Goal: Task Accomplishment & Management: Manage account settings

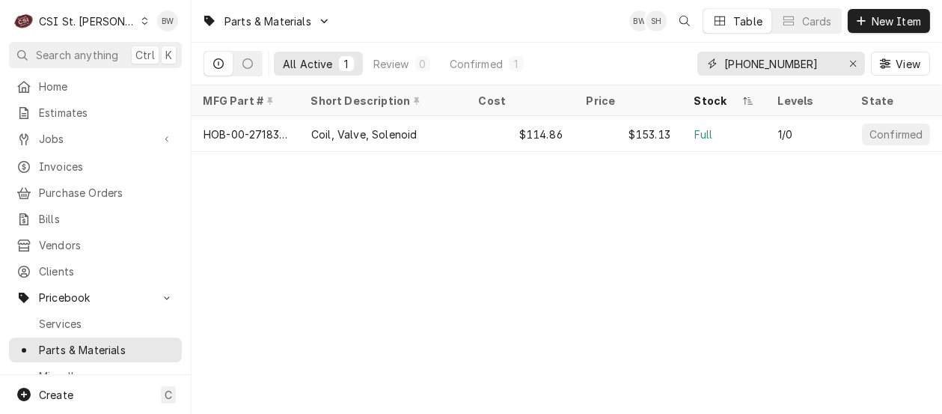
drag, startPoint x: 826, startPoint y: 61, endPoint x: 720, endPoint y: 59, distance: 106.2
click at [720, 59] on div "00-271839-00001" at bounding box center [781, 64] width 168 height 24
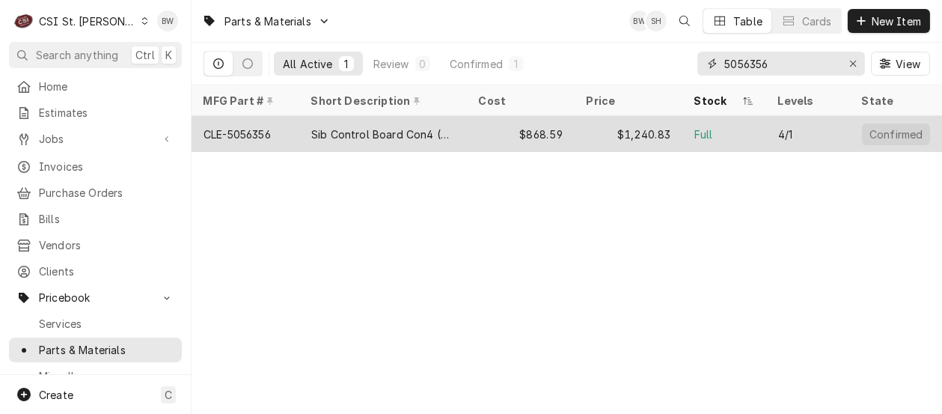
type input "5056356"
click at [269, 133] on div "CLE-5056356" at bounding box center [236, 134] width 67 height 16
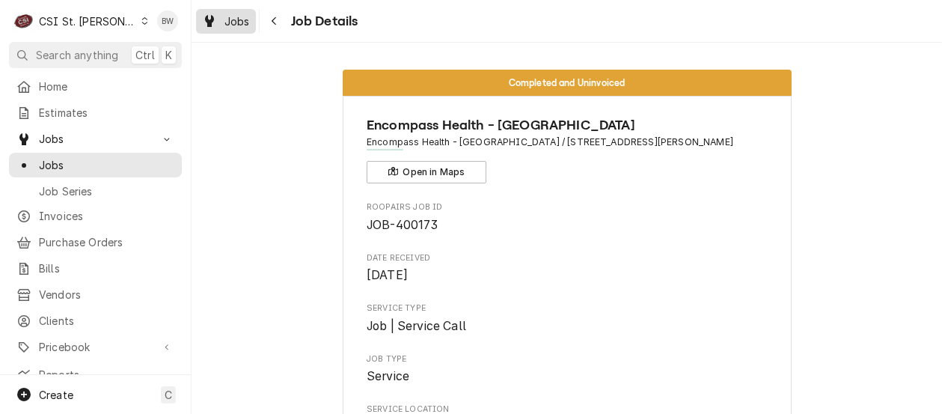
scroll to position [2124, 0]
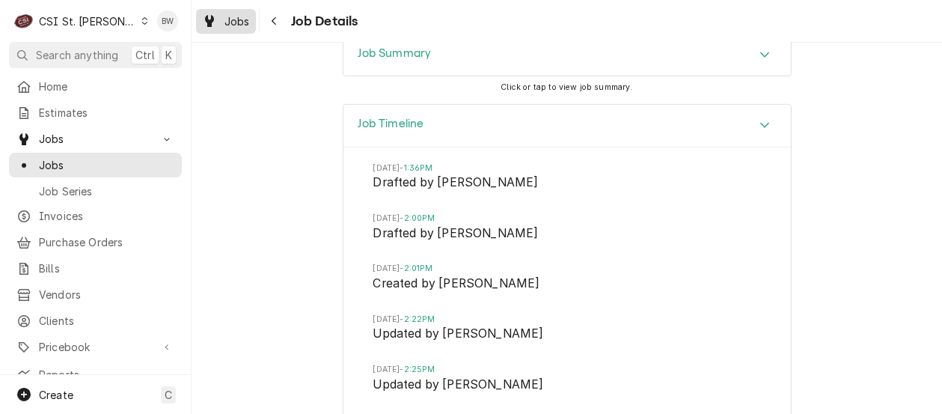
click at [235, 24] on span "Jobs" at bounding box center [236, 21] width 25 height 16
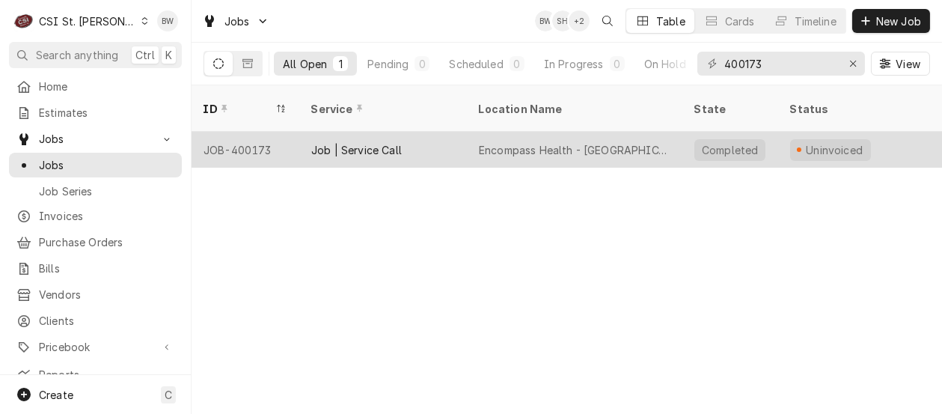
click at [257, 133] on div "JOB-400173" at bounding box center [245, 150] width 108 height 36
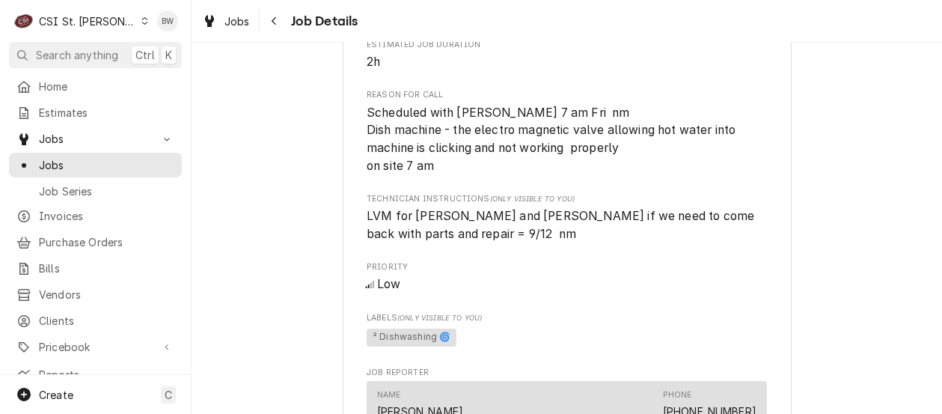
scroll to position [30, 0]
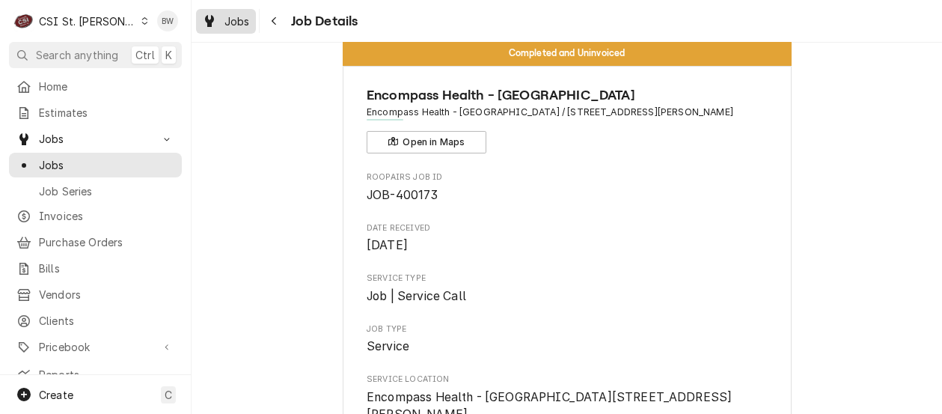
click at [242, 22] on span "Jobs" at bounding box center [236, 21] width 25 height 16
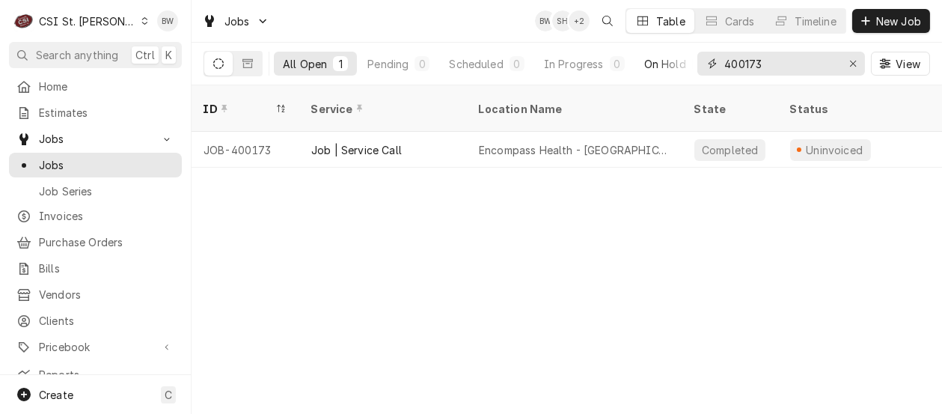
drag, startPoint x: 780, startPoint y: 61, endPoint x: 688, endPoint y: 72, distance: 92.7
click at [688, 72] on div "All Open 1 Pending 0 Scheduled 0 In Progress 0 On Hold 0 Completed 1 400173 View" at bounding box center [566, 64] width 726 height 42
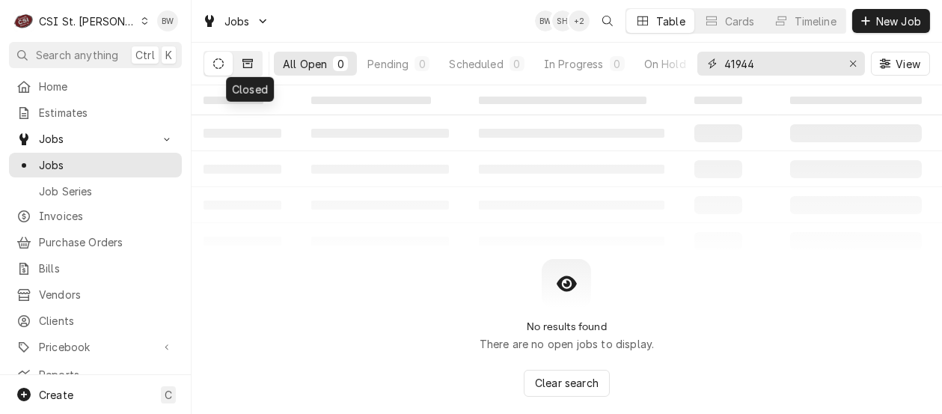
type input "41944"
click at [246, 56] on button "Dynamic Content Wrapper" at bounding box center [247, 64] width 28 height 24
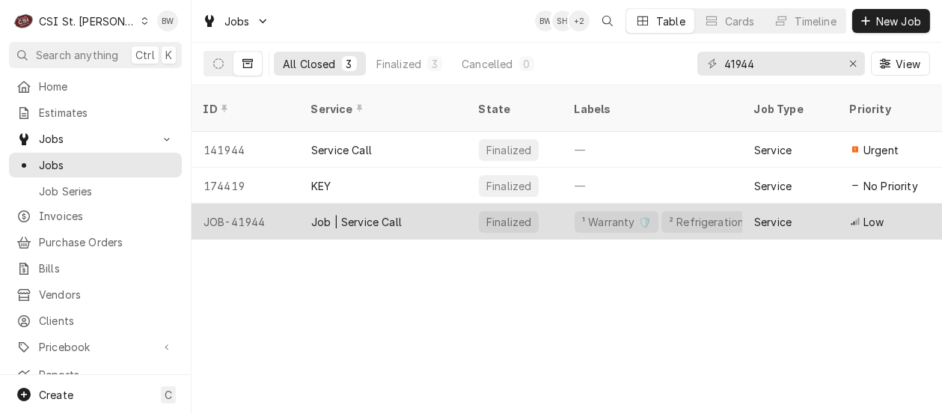
click at [245, 203] on div "JOB-41944" at bounding box center [245, 221] width 108 height 36
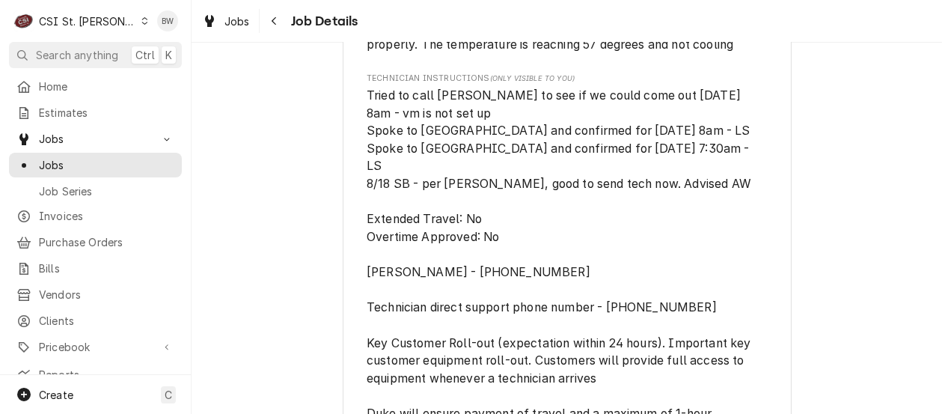
scroll to position [972, 0]
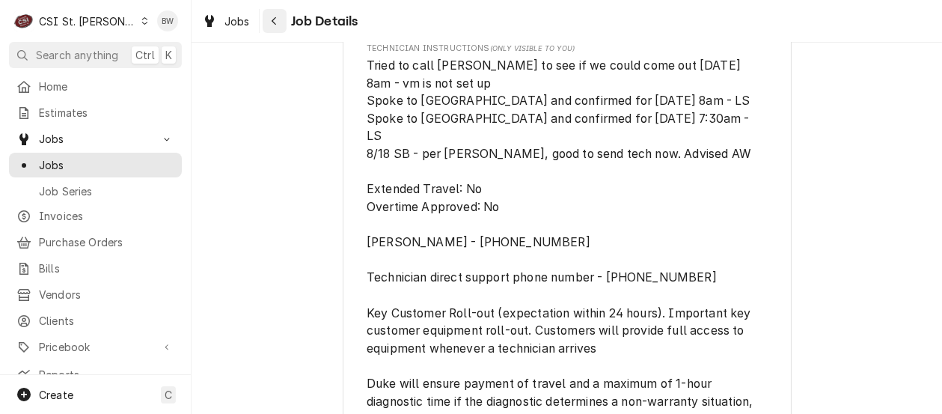
click at [272, 22] on icon "Navigate back" at bounding box center [274, 21] width 4 height 8
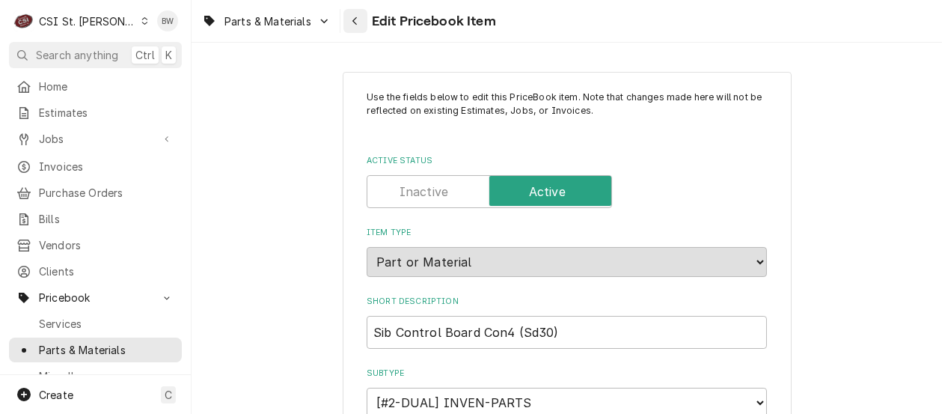
click at [358, 26] on div "Navigate back" at bounding box center [355, 20] width 15 height 15
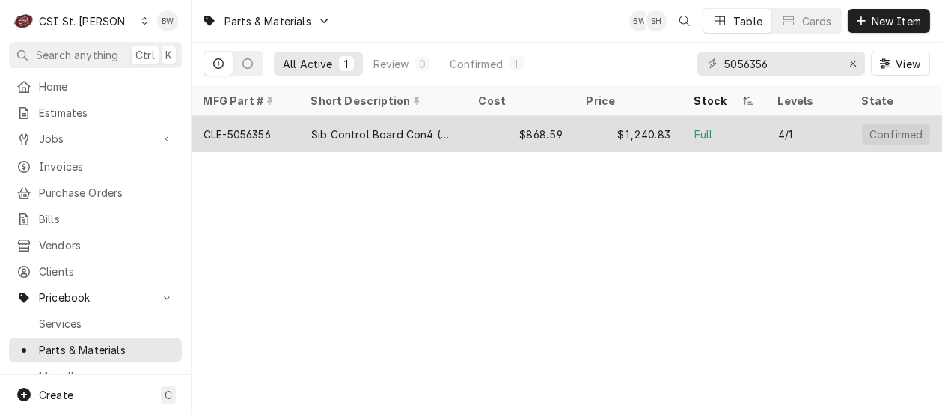
click at [277, 135] on div "CLE-5056356" at bounding box center [245, 134] width 108 height 36
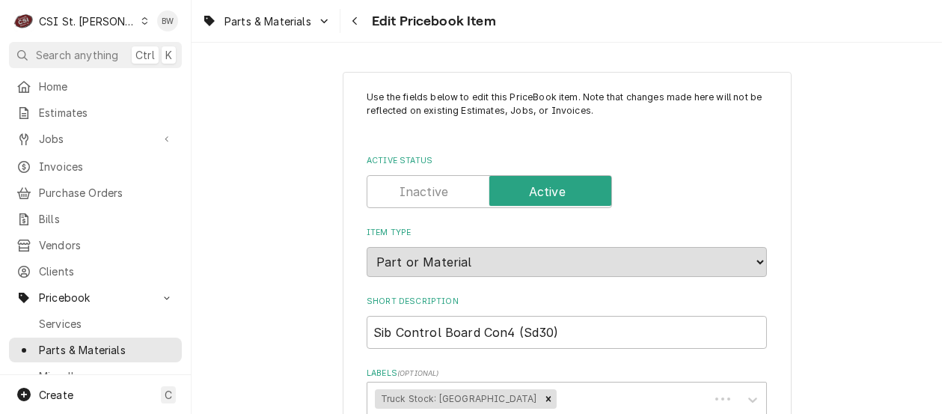
type textarea "x"
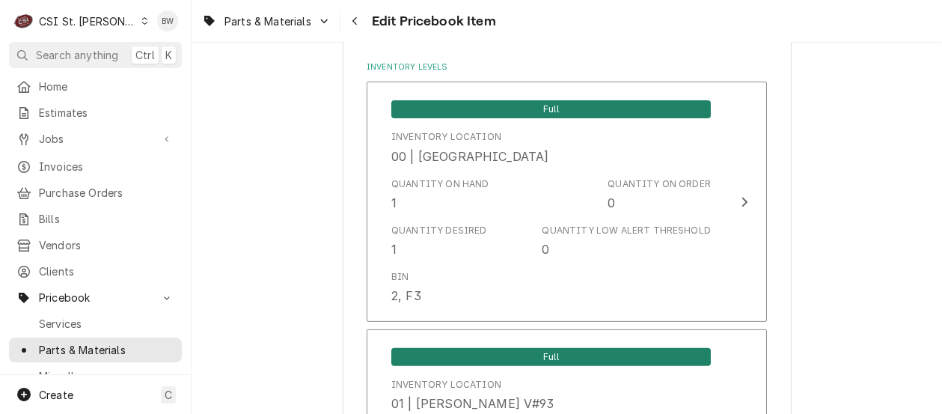
scroll to position [1346, 0]
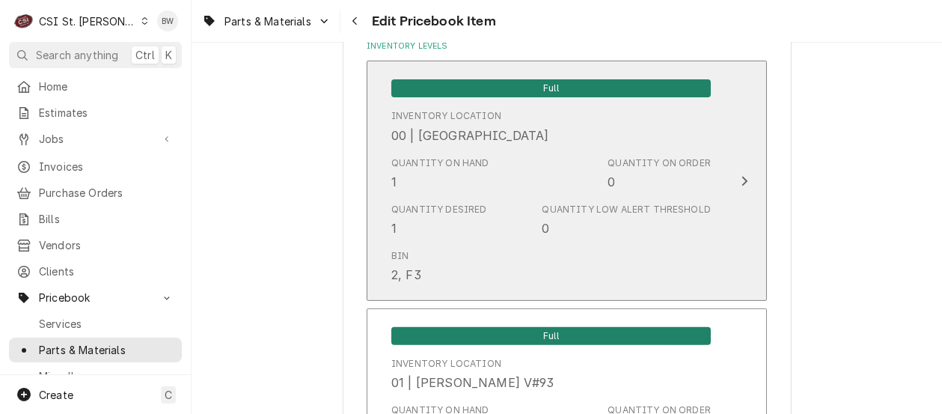
click at [443, 177] on div "Quantity on Hand 1" at bounding box center [440, 173] width 98 height 34
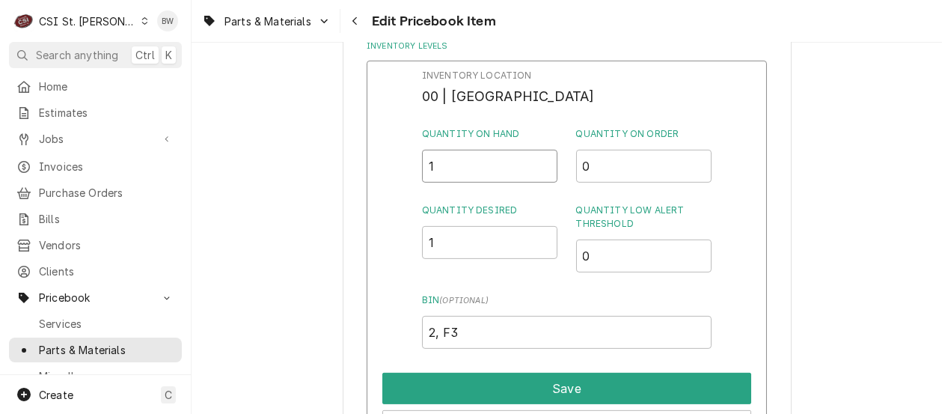
drag, startPoint x: 436, startPoint y: 173, endPoint x: 417, endPoint y: 171, distance: 18.8
click at [417, 171] on div "Inventory Location 00 | STL WAREHOUSE Quantity on Hand 1 Quantity on Order 0 Qu…" at bounding box center [567, 255] width 400 height 389
click at [377, 176] on div "Inventory Location 00 | STL WAREHOUSE Quantity on Hand 1 Quantity on Order 0 Qu…" at bounding box center [567, 255] width 400 height 389
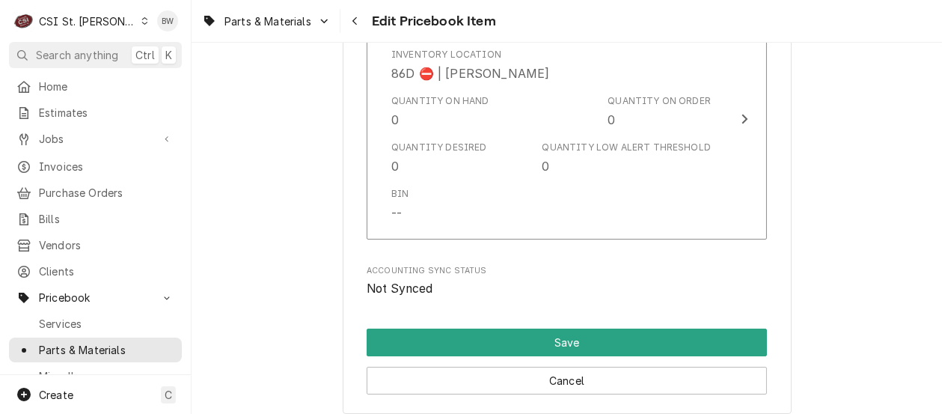
scroll to position [13103, 0]
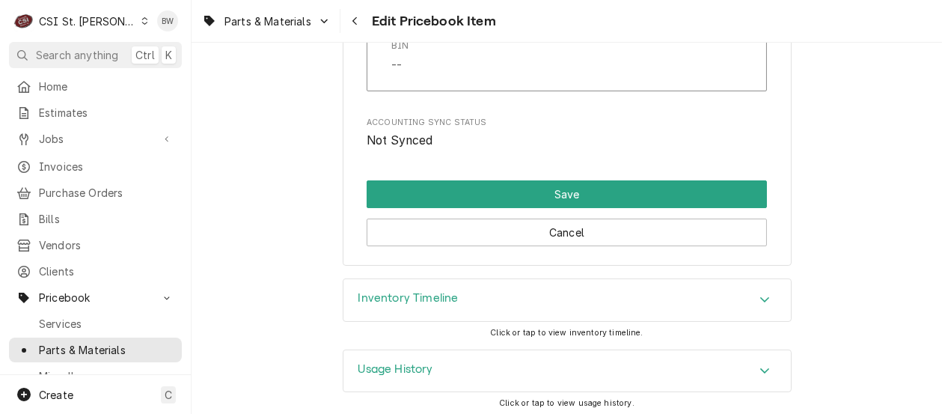
click at [450, 291] on h3 "Inventory Timeline" at bounding box center [408, 298] width 100 height 14
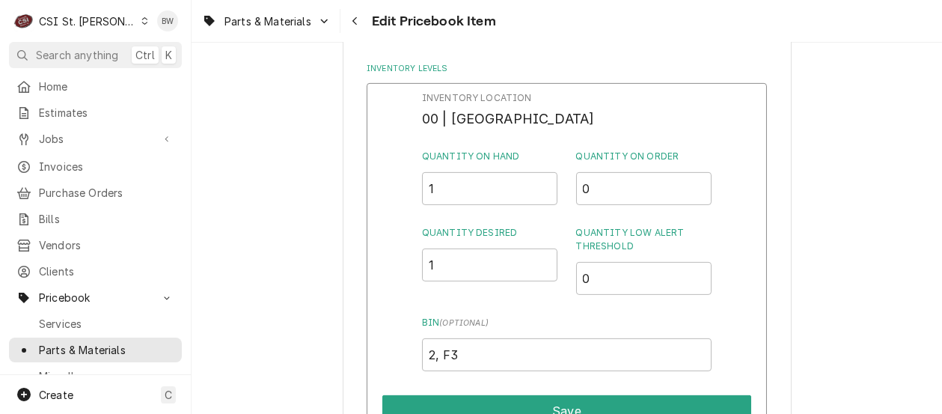
scroll to position [1346, 0]
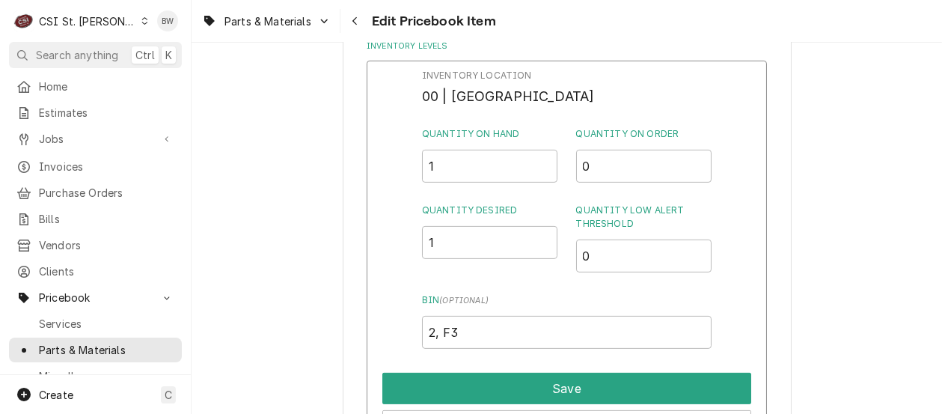
click at [545, 207] on label "Quantity Desired" at bounding box center [490, 209] width 136 height 13
click at [545, 226] on input "1" at bounding box center [490, 242] width 136 height 33
drag, startPoint x: 450, startPoint y: 168, endPoint x: 406, endPoint y: 165, distance: 44.2
click at [406, 165] on div "Inventory Location 00 | STL WAREHOUSE Quantity on Hand 1 Quantity on Order 0 Qu…" at bounding box center [567, 255] width 400 height 389
type input "2"
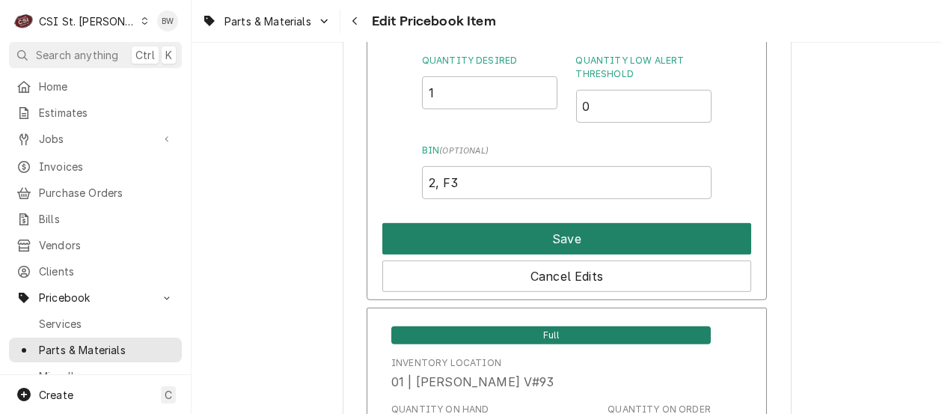
click at [504, 236] on button "Save" at bounding box center [566, 238] width 369 height 31
type textarea "x"
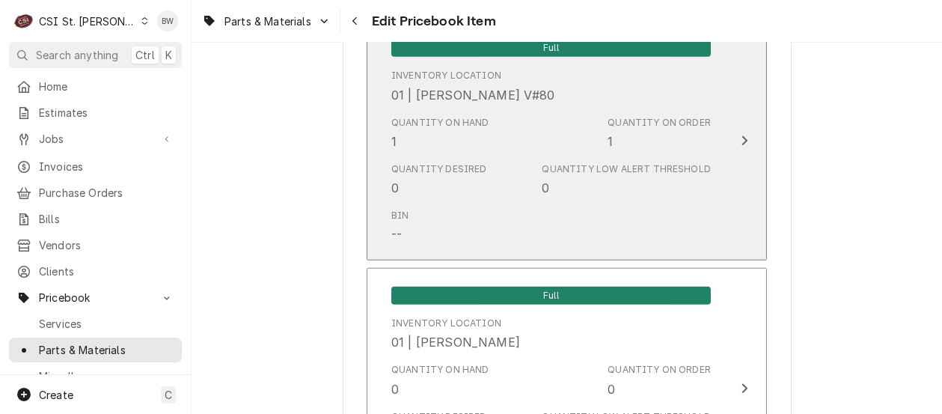
click at [498, 206] on div "Bin --" at bounding box center [550, 226] width 319 height 46
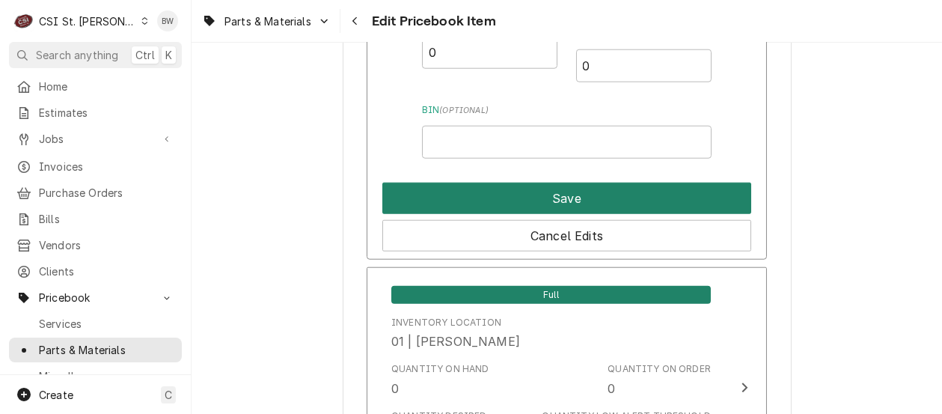
scroll to position [3291, 0]
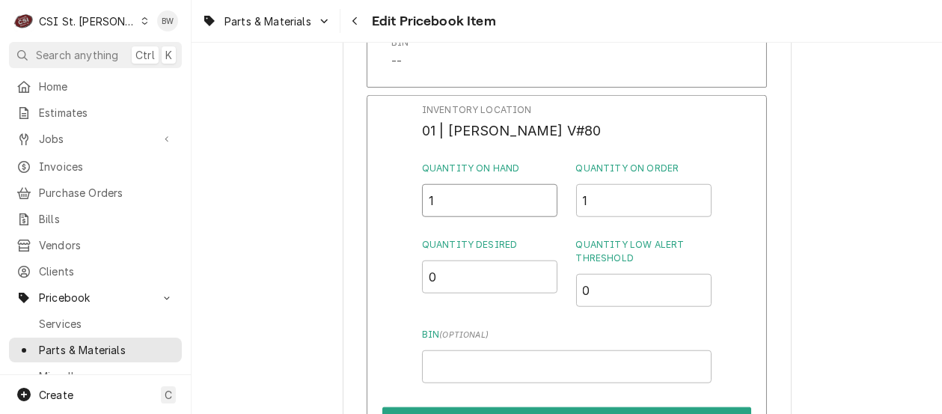
drag, startPoint x: 466, startPoint y: 201, endPoint x: 401, endPoint y: 207, distance: 65.3
click at [405, 206] on div "Inventory Location 01 | KEVIN FLOYD V#80 Quantity on Hand 1 Quantity on Order 1…" at bounding box center [567, 289] width 400 height 389
type input "0"
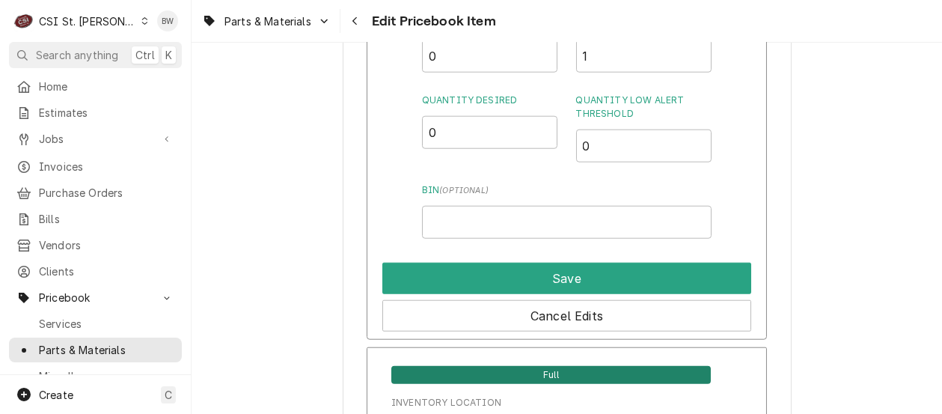
scroll to position [3441, 0]
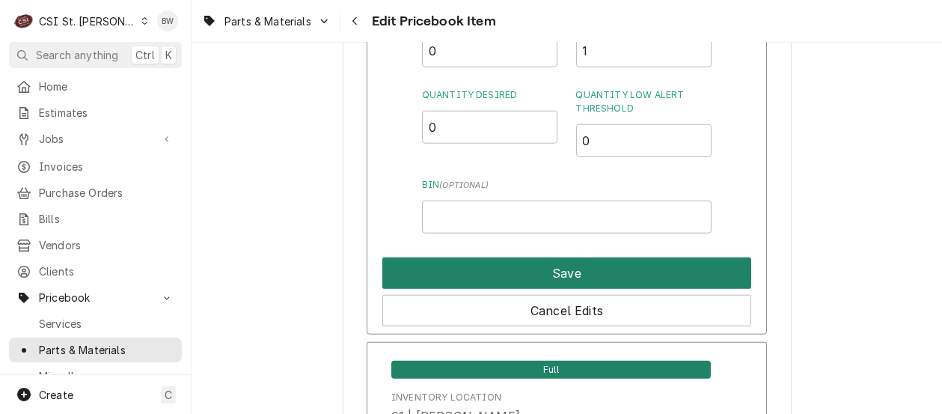
click at [534, 272] on button "Save" at bounding box center [566, 272] width 369 height 31
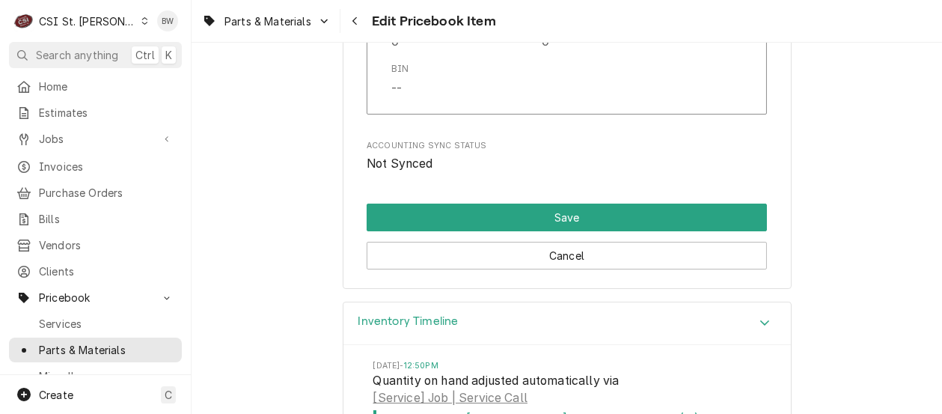
scroll to position [12934, 0]
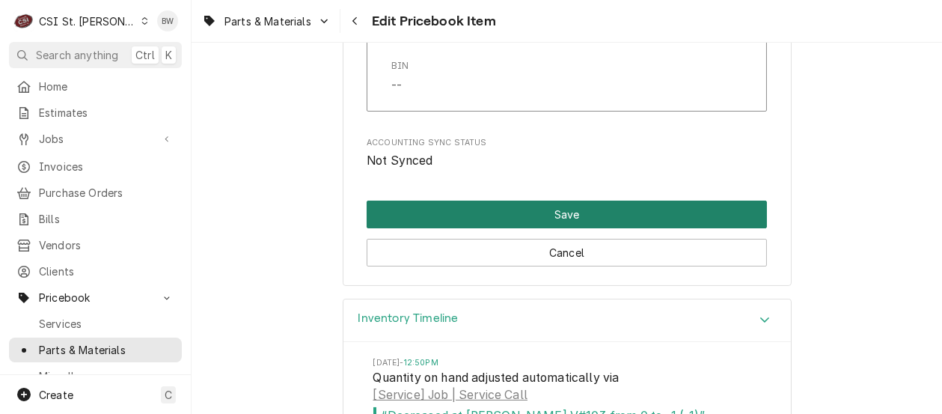
click at [503, 209] on button "Save" at bounding box center [567, 214] width 400 height 28
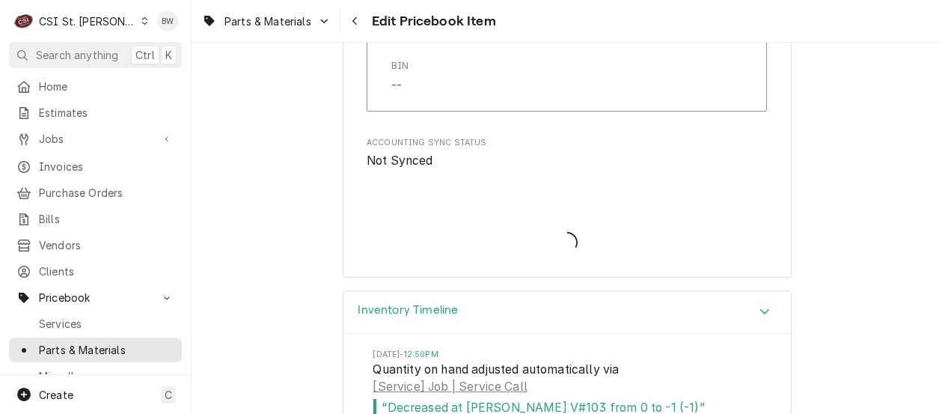
type textarea "x"
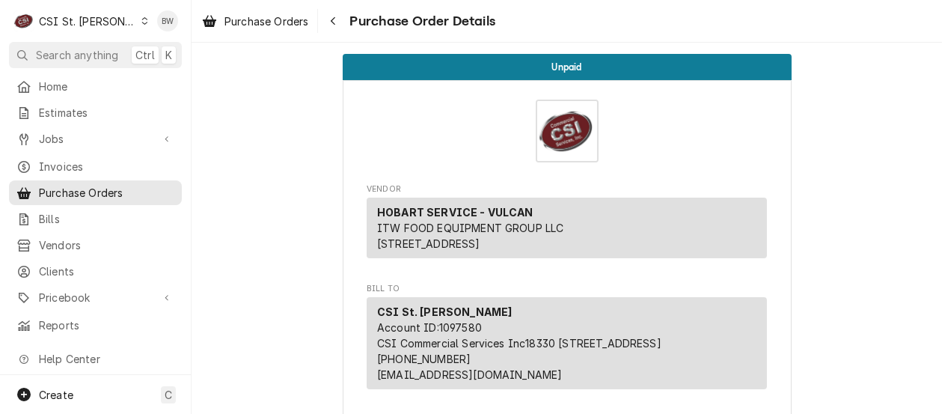
scroll to position [1945, 0]
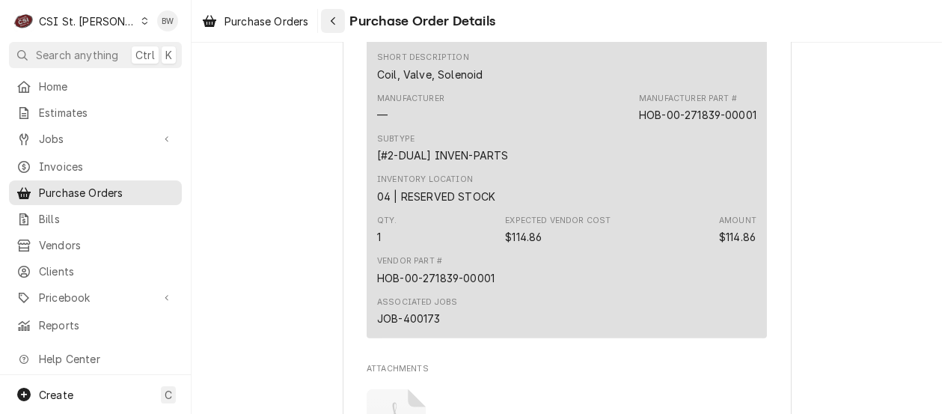
click at [340, 22] on div "Navigate back" at bounding box center [332, 20] width 15 height 15
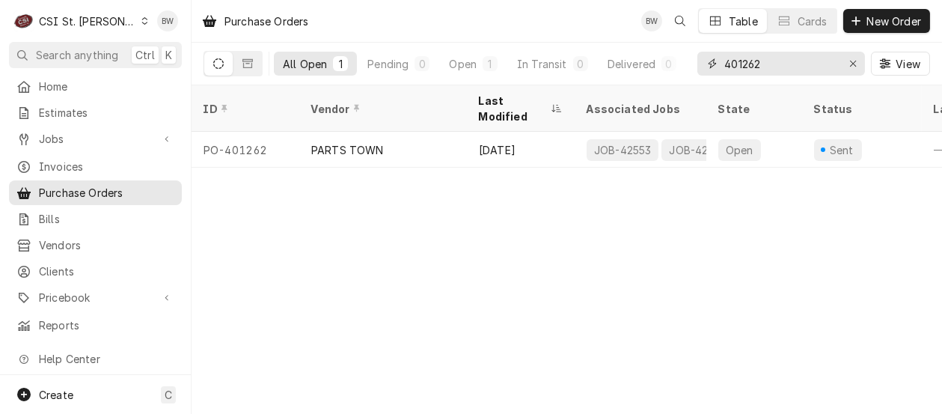
click at [770, 65] on input "401262" at bounding box center [780, 64] width 112 height 24
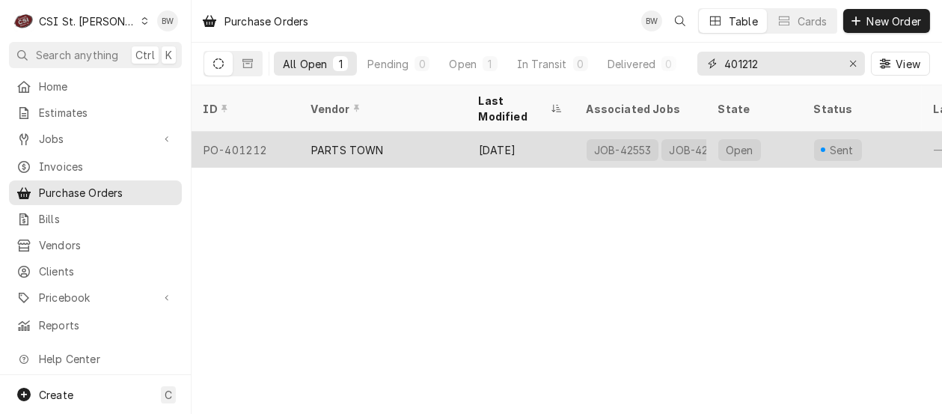
type input "401212"
click at [254, 132] on div "PO-401212" at bounding box center [245, 150] width 108 height 36
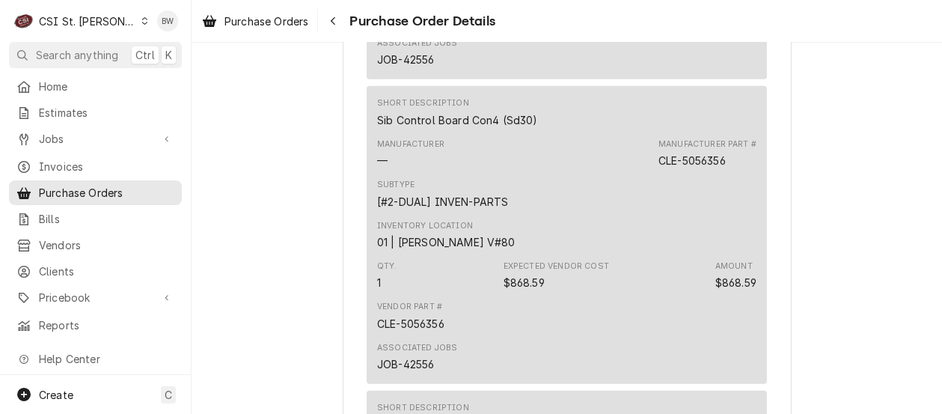
scroll to position [2394, 0]
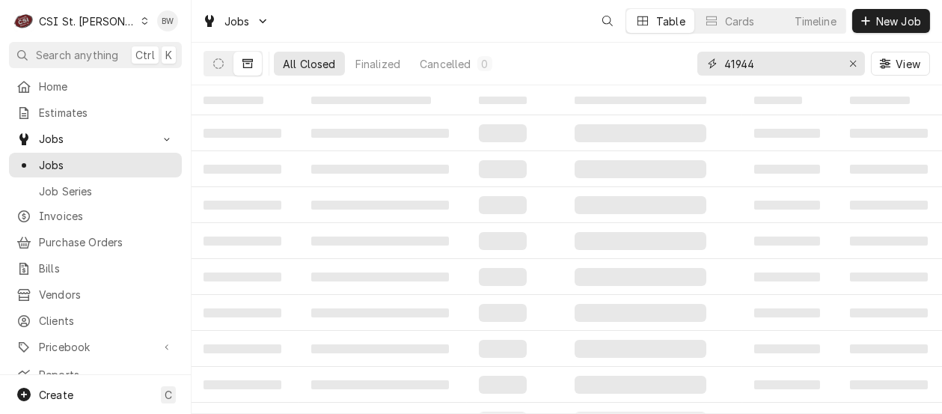
drag, startPoint x: 758, startPoint y: 59, endPoint x: 717, endPoint y: 62, distance: 40.5
click at [717, 62] on div "41944" at bounding box center [781, 64] width 168 height 24
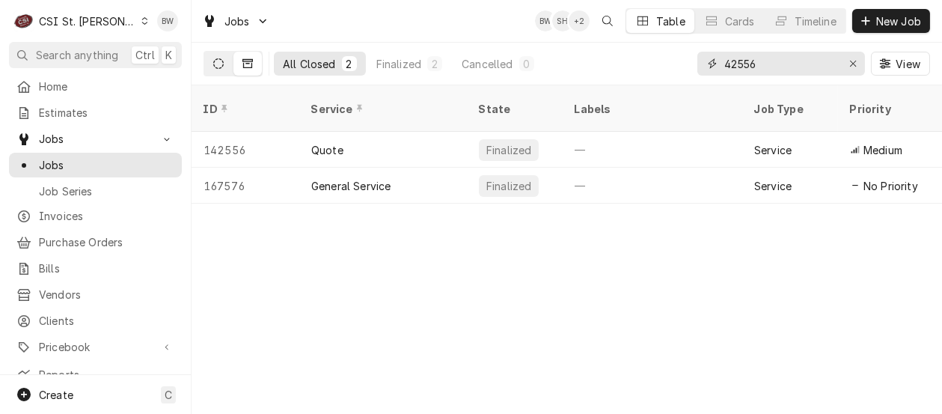
type input "42556"
click at [223, 62] on icon "Dynamic Content Wrapper" at bounding box center [218, 63] width 10 height 10
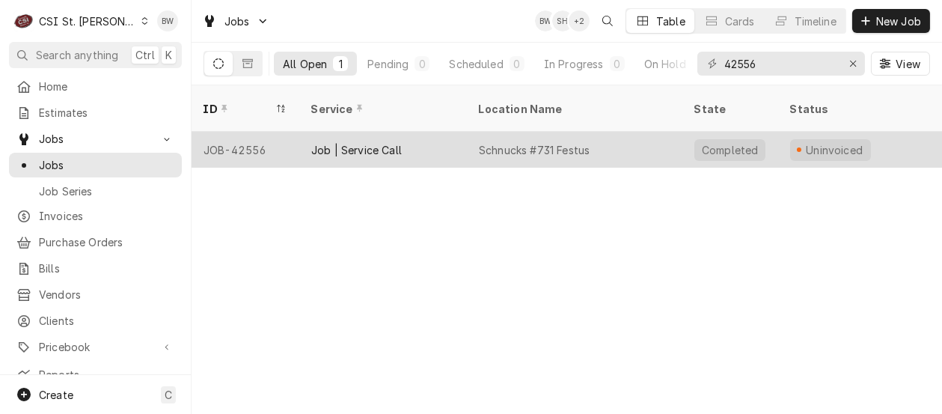
click at [249, 132] on div "JOB-42556" at bounding box center [245, 150] width 108 height 36
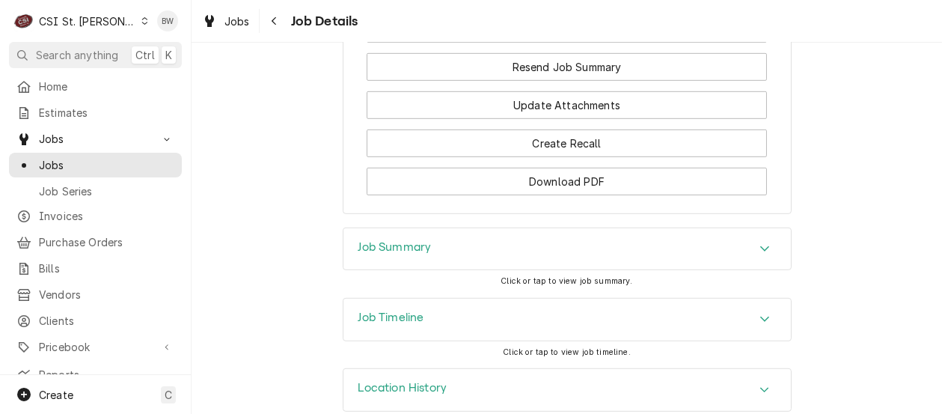
scroll to position [1947, 0]
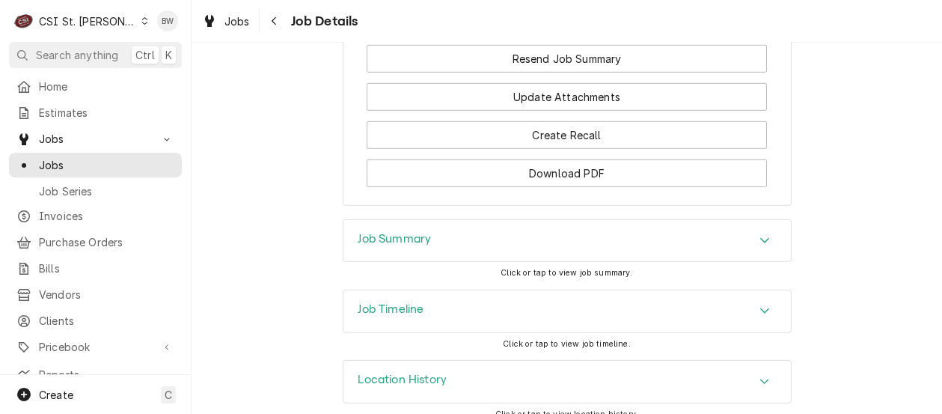
click at [382, 302] on h3 "Job Timeline" at bounding box center [391, 309] width 66 height 14
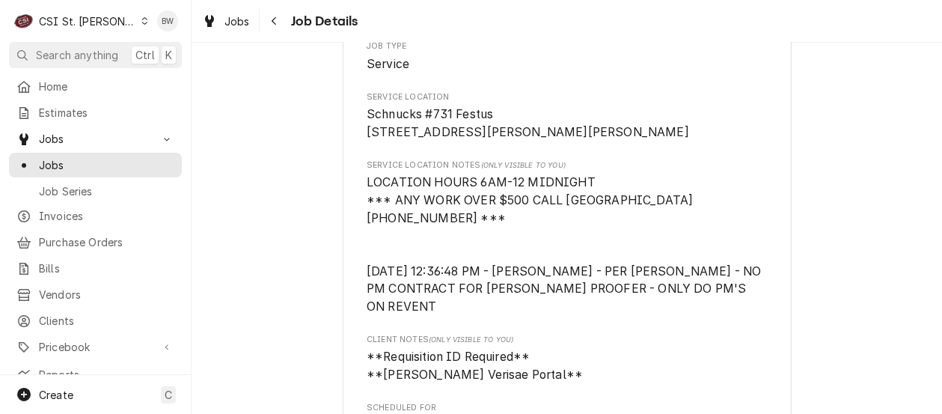
scroll to position [0, 0]
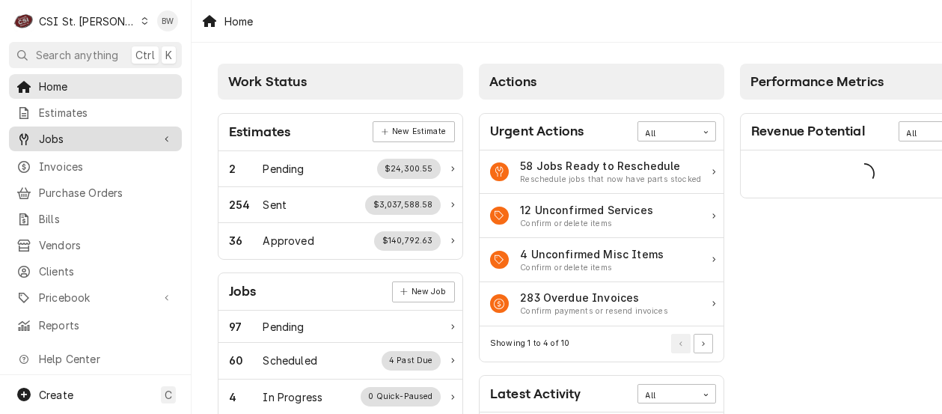
click at [75, 140] on span "Jobs" at bounding box center [95, 139] width 113 height 16
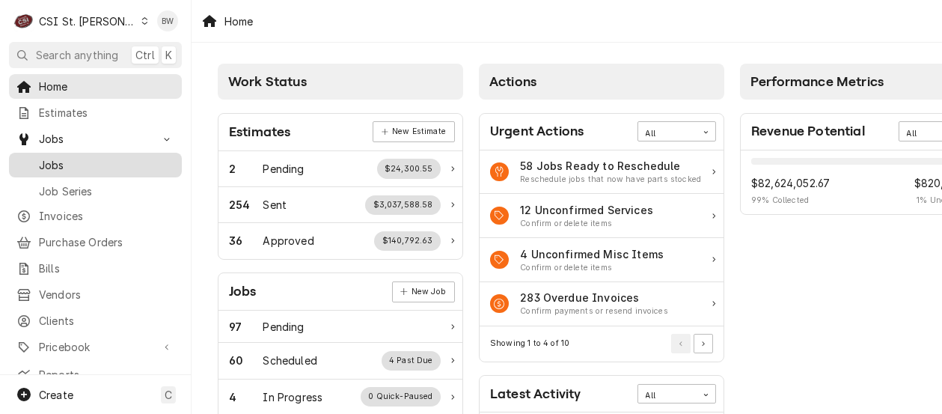
click at [73, 157] on span "Jobs" at bounding box center [106, 165] width 135 height 16
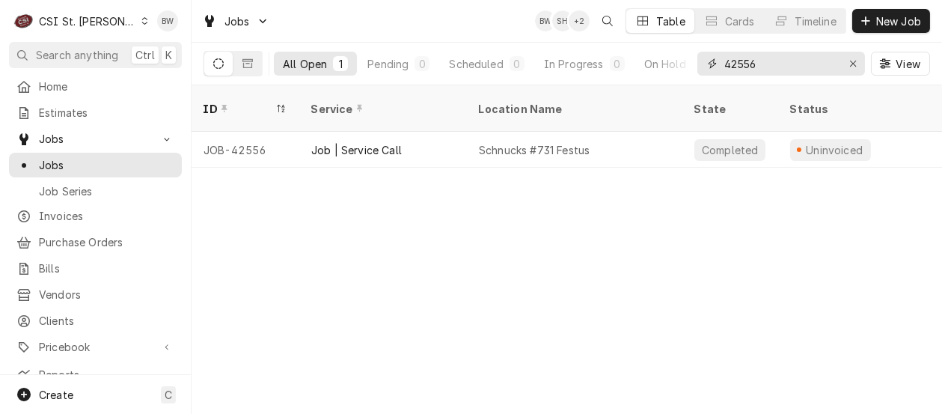
drag, startPoint x: 767, startPoint y: 64, endPoint x: 713, endPoint y: 64, distance: 53.9
click at [720, 64] on div "42556" at bounding box center [781, 64] width 168 height 24
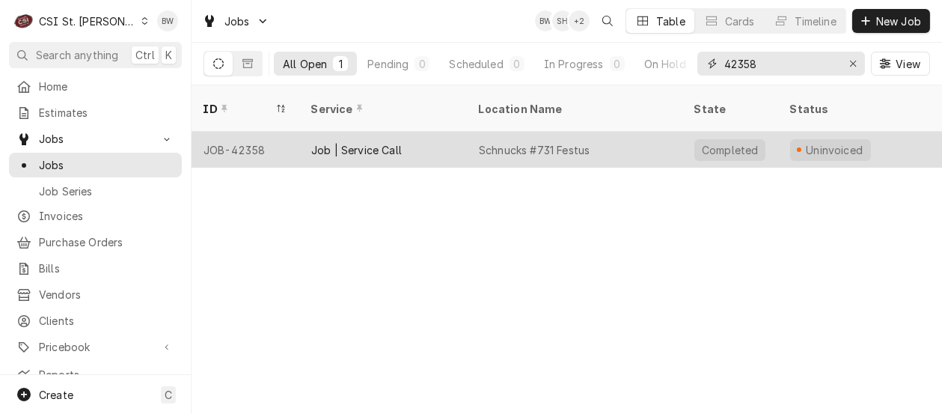
type input "42358"
click at [260, 132] on div "JOB-42358" at bounding box center [245, 150] width 108 height 36
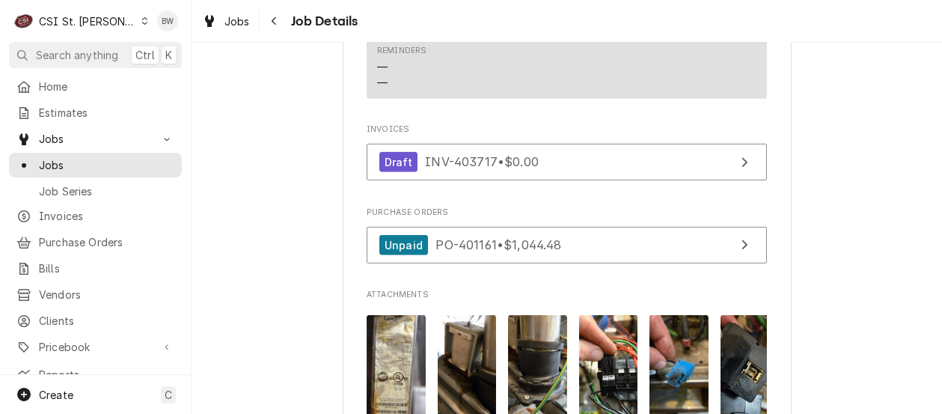
scroll to position [1720, 0]
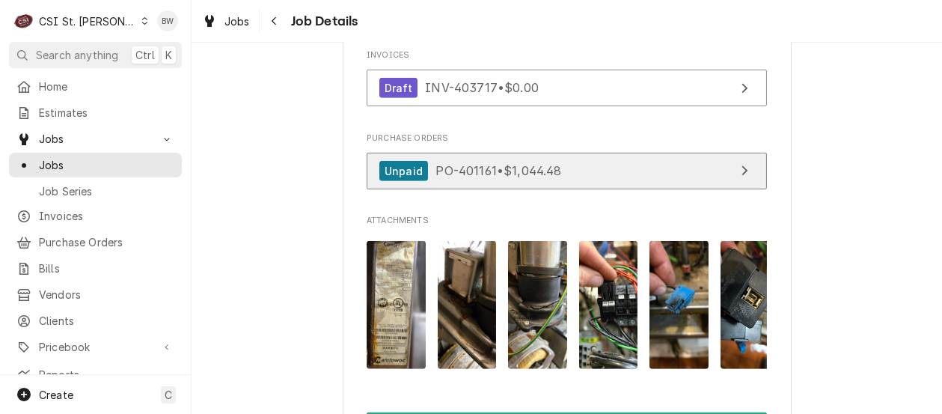
click at [481, 163] on span "PO-401161 • $1,044.48" at bounding box center [498, 170] width 126 height 15
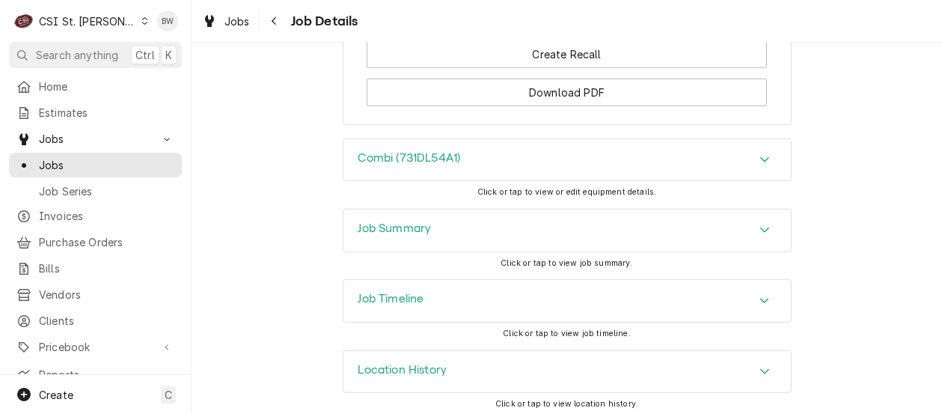
scroll to position [2322, 0]
click at [371, 285] on div "Job Timeline" at bounding box center [566, 300] width 447 height 42
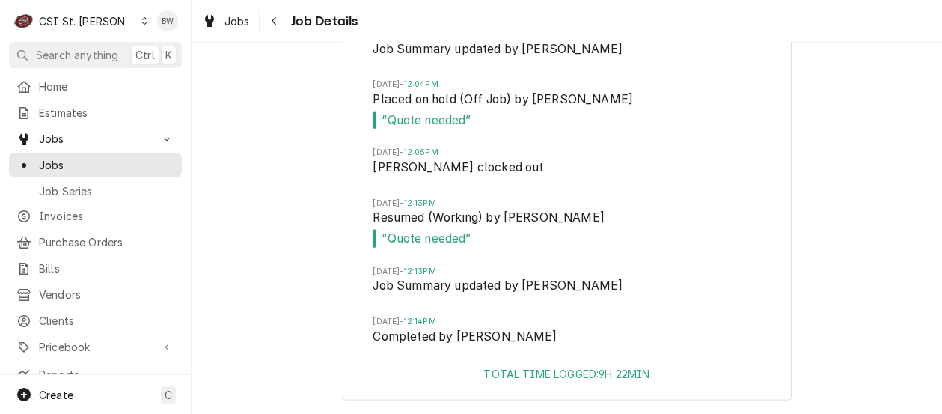
scroll to position [3809, 0]
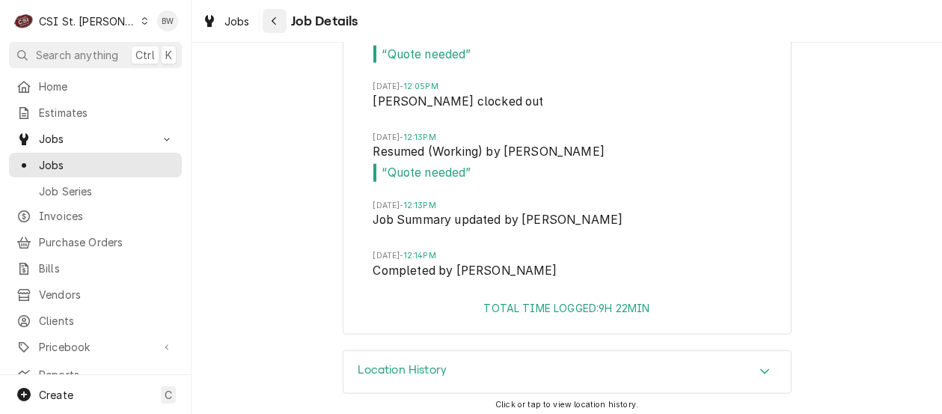
click at [272, 19] on icon "Navigate back" at bounding box center [274, 21] width 7 height 10
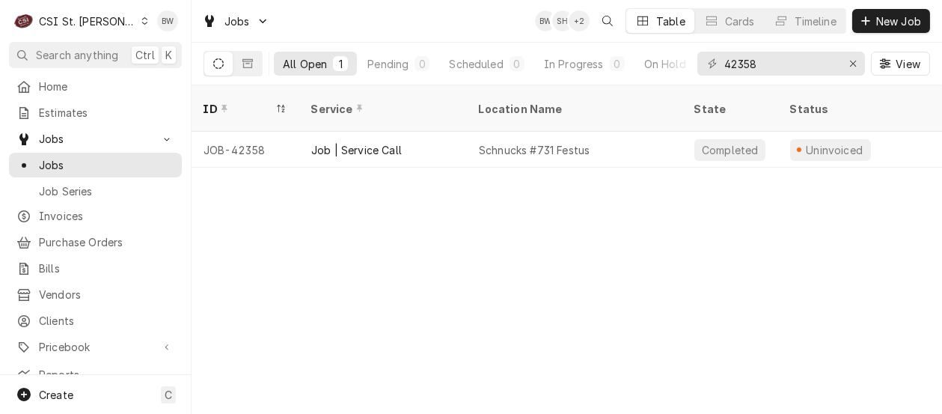
click at [355, 251] on div "ID Service Location Name State Status Labels Techs Date Received Client Locatio…" at bounding box center [566, 249] width 750 height 328
